Goal: Check status: Check status

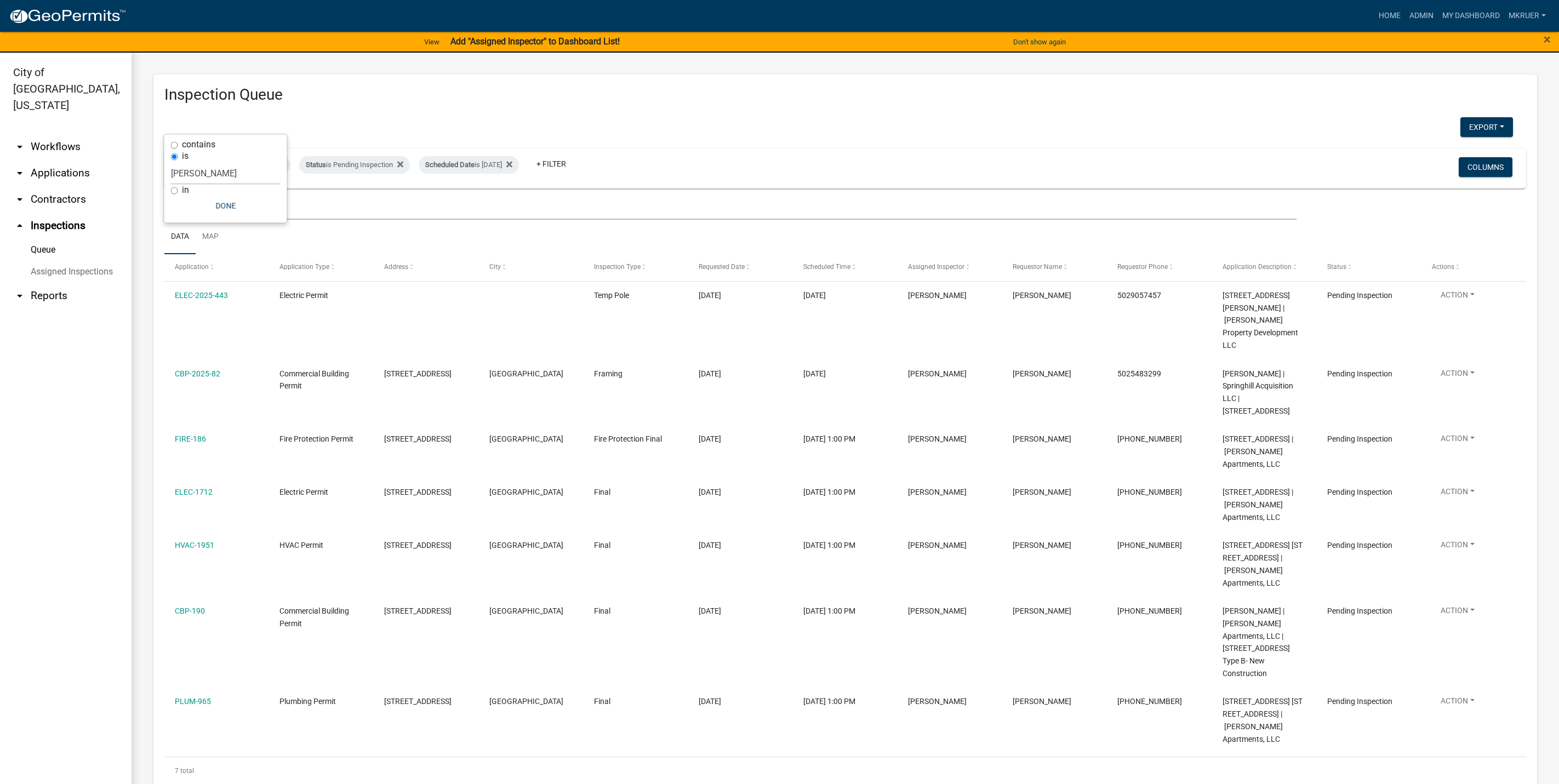
select select "fdb3bcc6-ce93-4663-8a18-5c08884dd177"
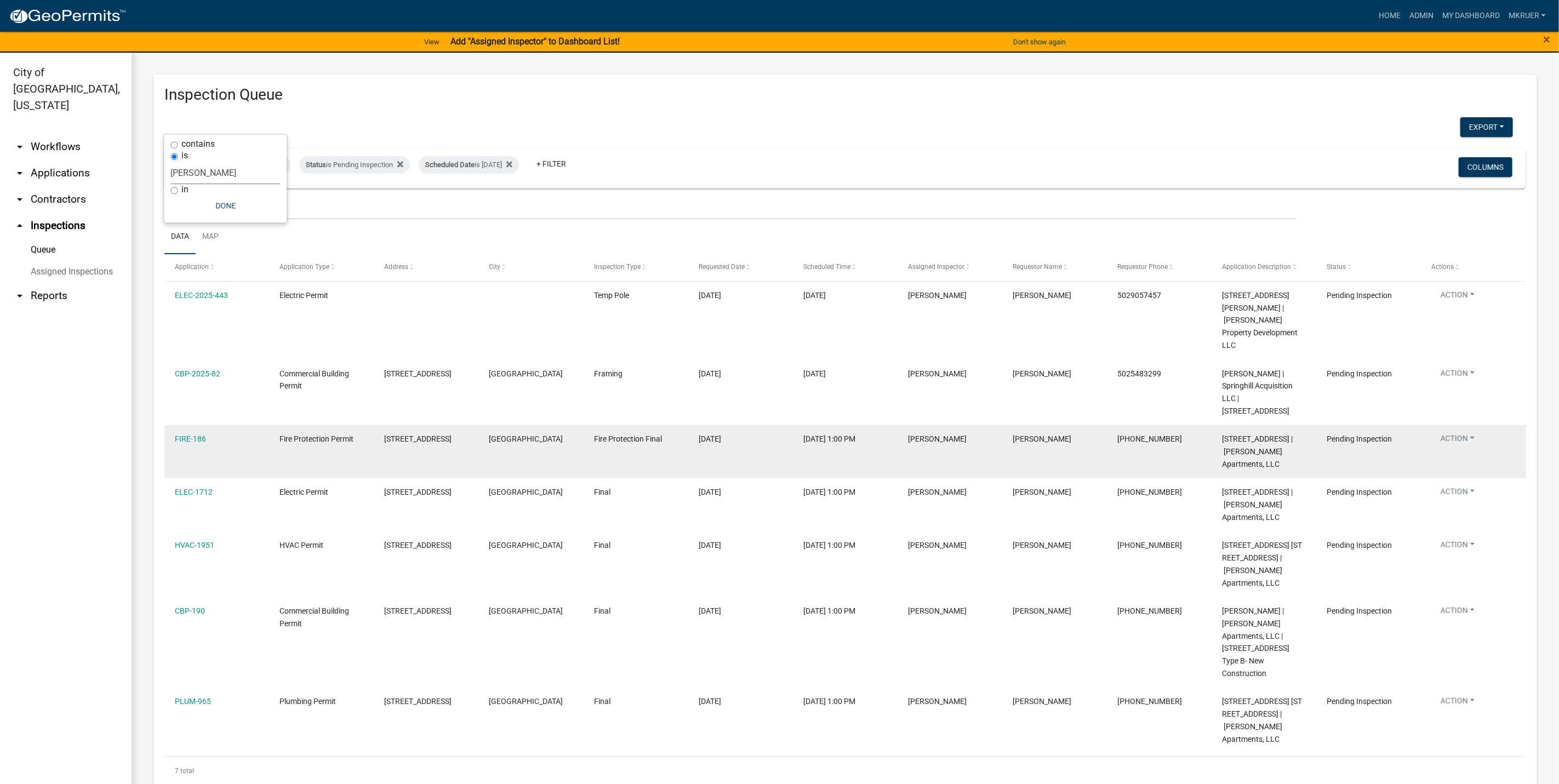
scroll to position [45, 0]
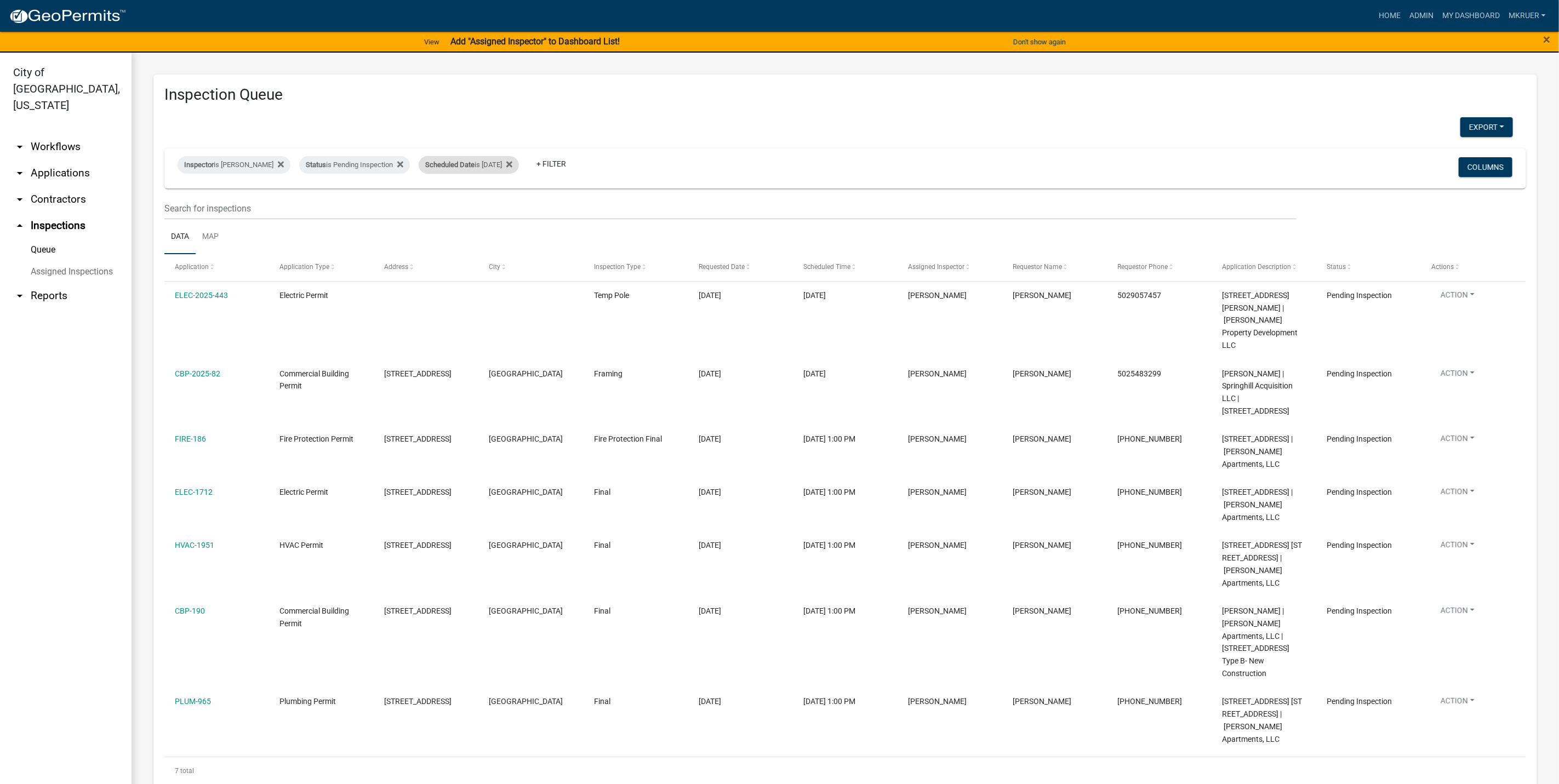
click at [490, 167] on div "Scheduled Date is [DATE]" at bounding box center [469, 165] width 100 height 17
click at [497, 208] on input "[DATE]" at bounding box center [464, 206] width 76 height 23
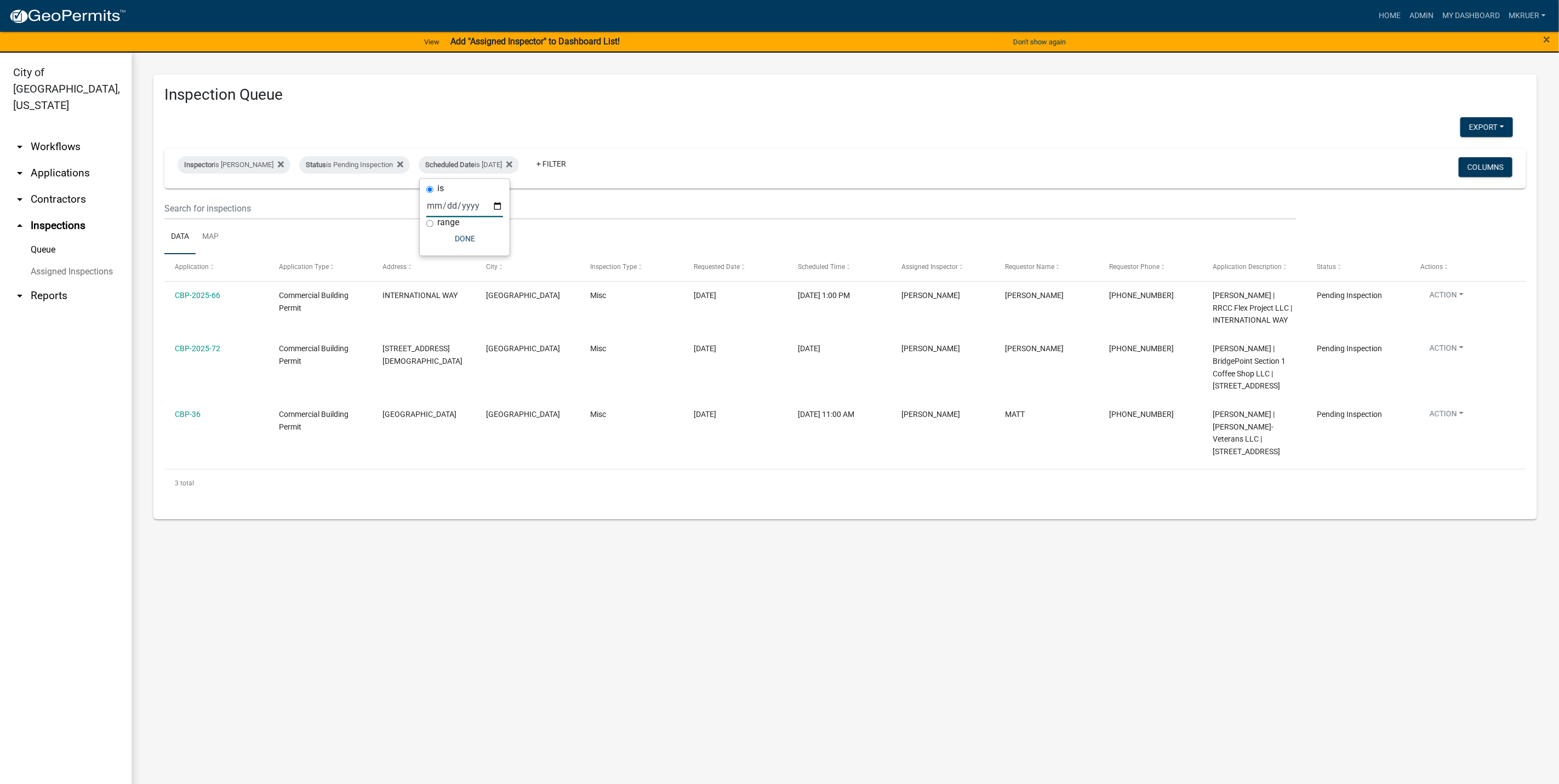
click at [495, 208] on input "[DATE]" at bounding box center [464, 206] width 76 height 23
type input "2025-08-14"
